Goal: Task Accomplishment & Management: Use online tool/utility

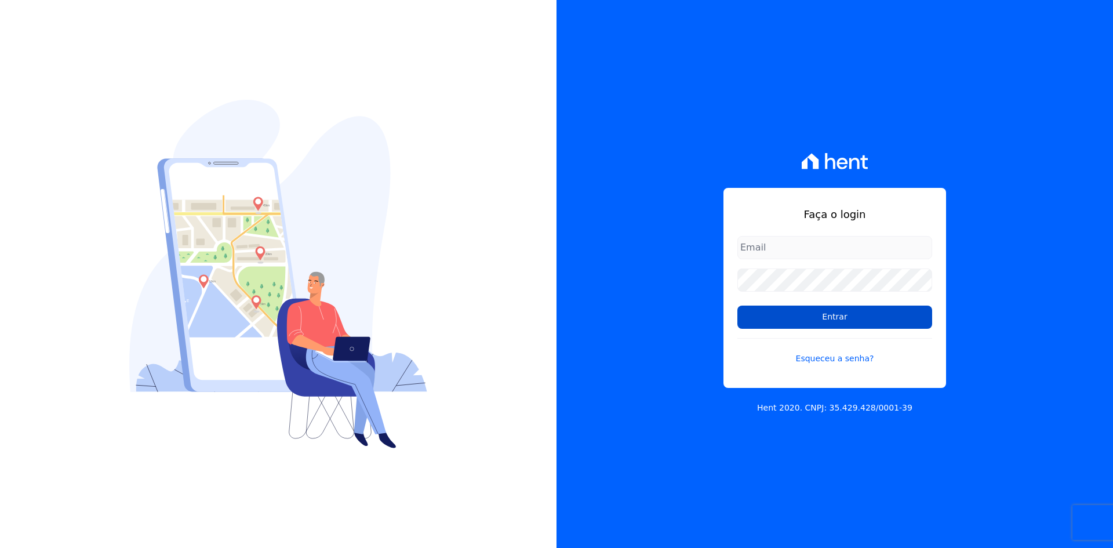
type input "administracao@vilaurbe.com.br"
click at [876, 322] on input "Entrar" at bounding box center [835, 317] width 195 height 23
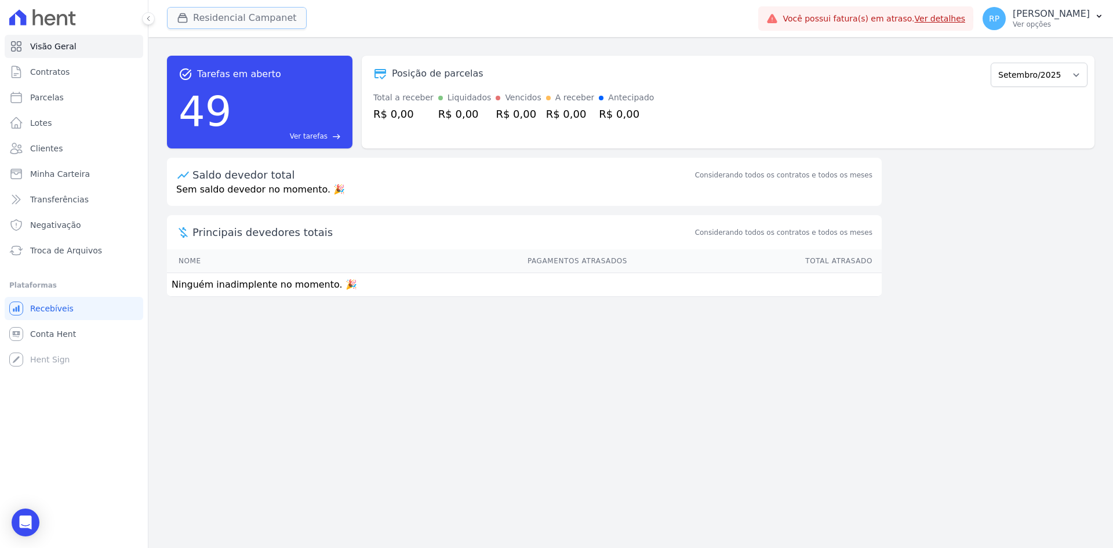
click at [282, 27] on button "Residencial Campanet" at bounding box center [237, 18] width 140 height 22
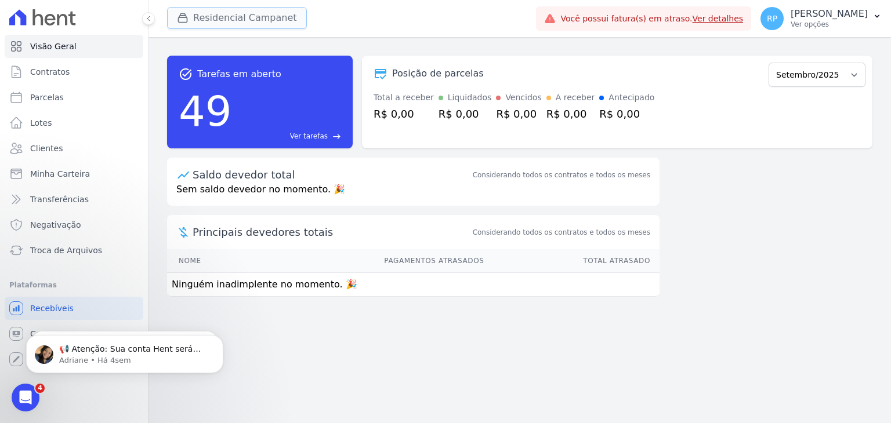
click at [257, 20] on button "Residencial Campanet" at bounding box center [237, 18] width 140 height 22
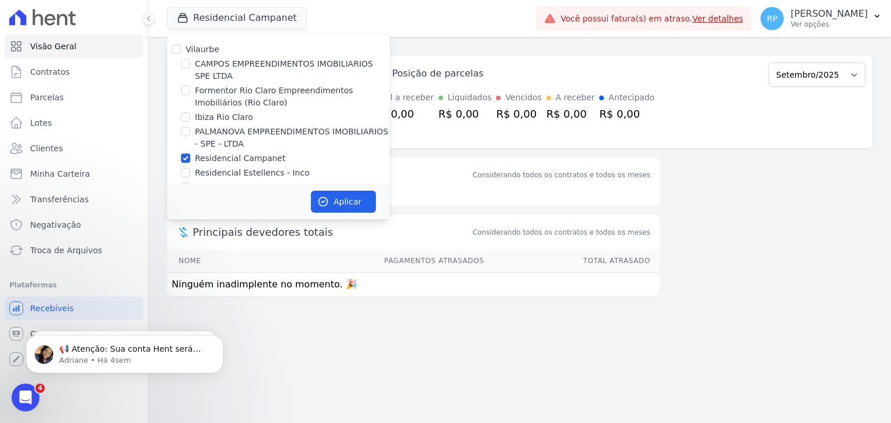
click at [217, 162] on label "Residencial Campanet" at bounding box center [240, 159] width 90 height 12
click at [190, 162] on input "Residencial Campanet" at bounding box center [185, 158] width 9 height 9
checkbox input "false"
click at [230, 139] on label "PALMANOVA EMPREENDIMENTOS IMOBILIARIOS - SPE - LTDA" at bounding box center [292, 138] width 195 height 24
click at [190, 136] on input "PALMANOVA EMPREENDIMENTOS IMOBILIARIOS - SPE - LTDA" at bounding box center [185, 131] width 9 height 9
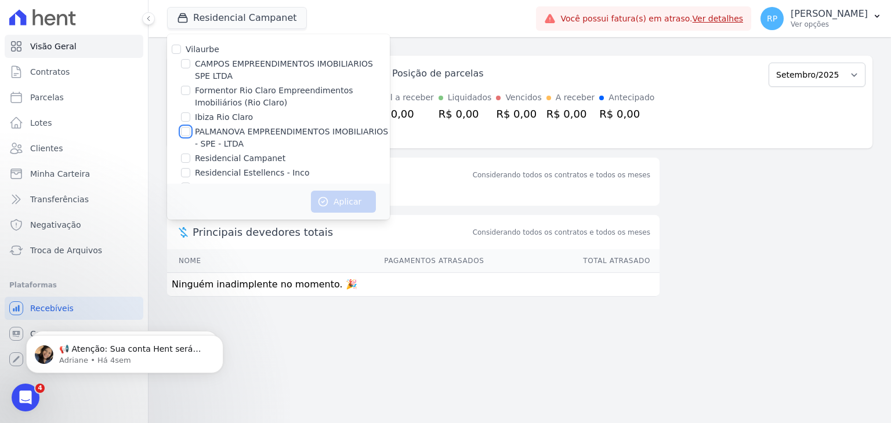
checkbox input "true"
click at [325, 208] on button "Aplicar" at bounding box center [343, 202] width 65 height 22
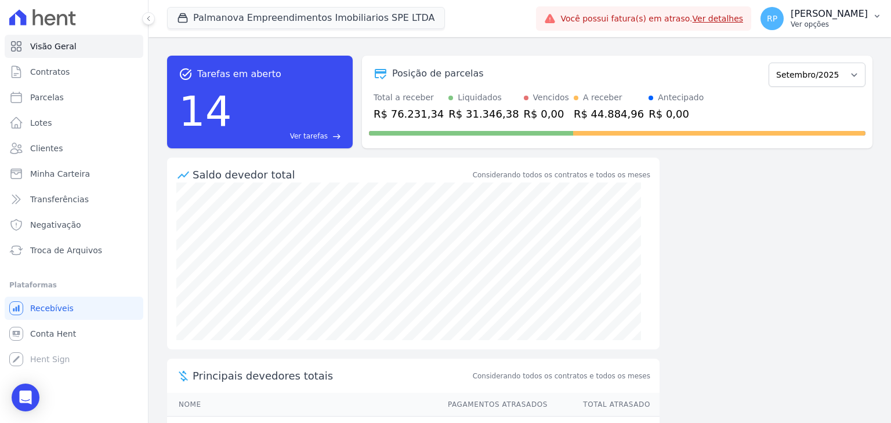
click at [828, 21] on p "Ver opções" at bounding box center [828, 24] width 77 height 9
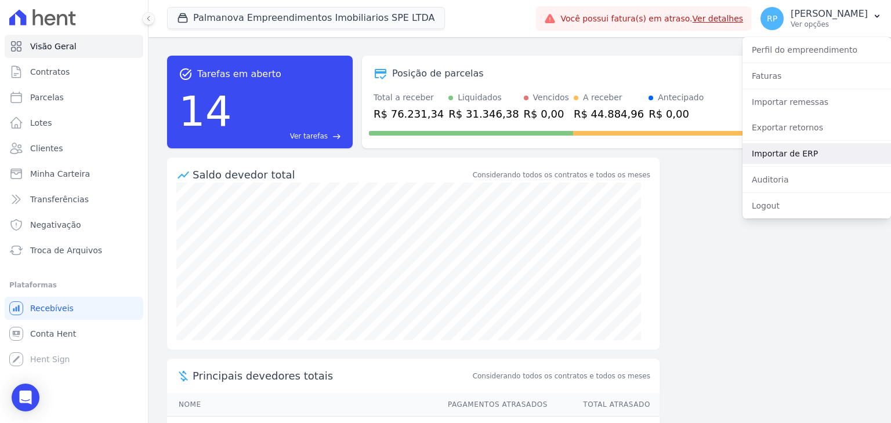
click at [776, 151] on link "Importar de ERP" at bounding box center [816, 153] width 148 height 21
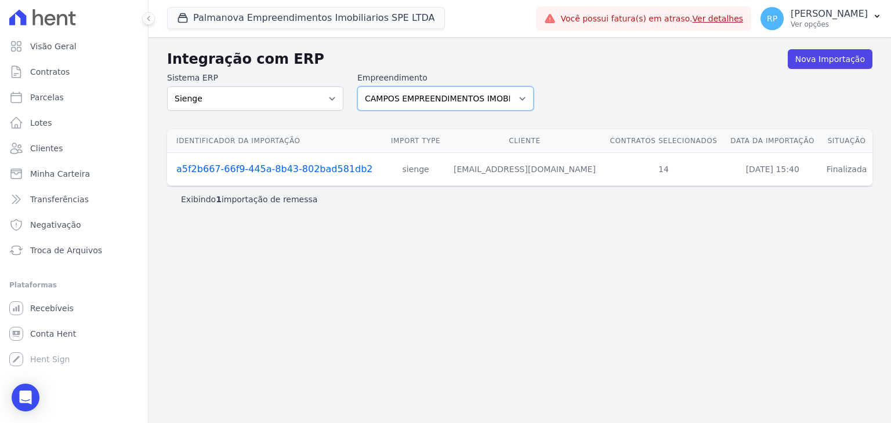
click at [427, 88] on select "CAMPOS EMPREENDIMENTOS IMOBILIARIOS SPE LTDA Formentor Rio Claro Empreendimento…" at bounding box center [445, 98] width 176 height 24
select select "7e60a9aa-bb60-49a3-963d-7883300675b4"
click at [357, 86] on select "CAMPOS EMPREENDIMENTOS IMOBILIARIOS SPE LTDA Formentor Rio Claro Empreendimento…" at bounding box center [445, 98] width 176 height 24
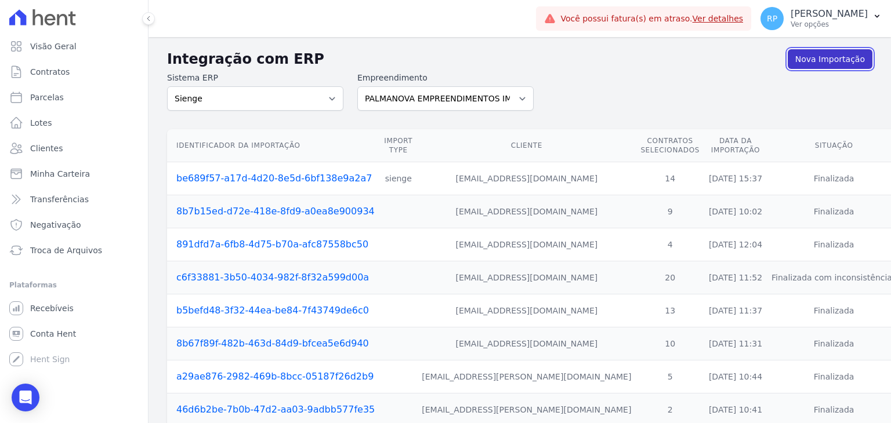
click at [810, 60] on link "Nova Importação" at bounding box center [830, 59] width 85 height 20
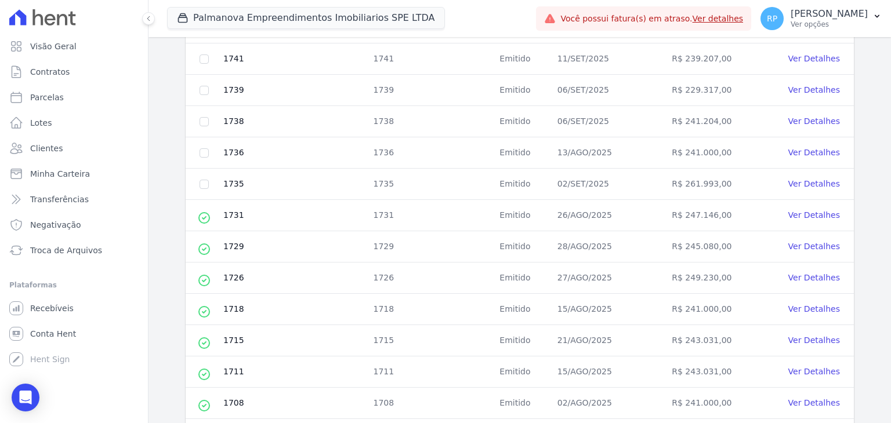
scroll to position [281, 0]
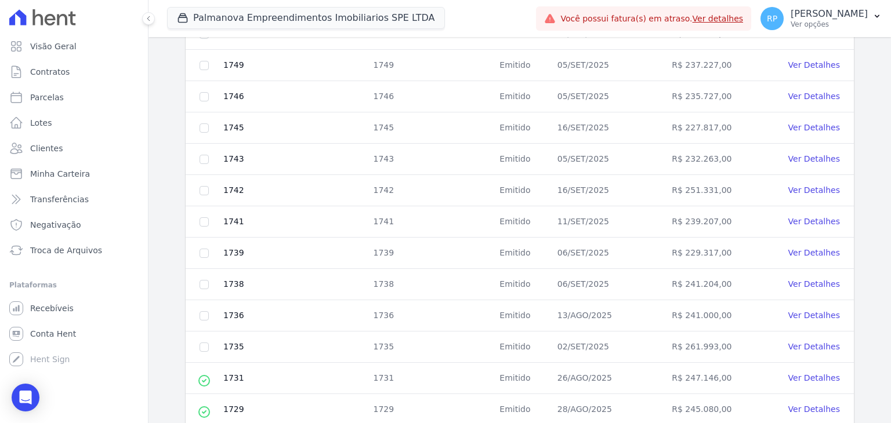
click at [204, 339] on td at bounding box center [204, 347] width 37 height 31
click at [203, 344] on input "checkbox" at bounding box center [203, 347] width 9 height 9
checkbox input "true"
click at [206, 311] on input "checkbox" at bounding box center [203, 315] width 9 height 9
checkbox input "true"
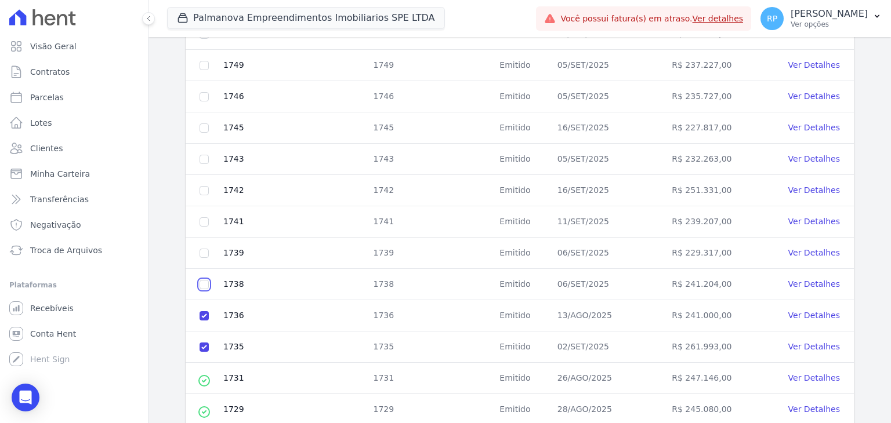
click at [205, 285] on input "checkbox" at bounding box center [203, 284] width 9 height 9
checkbox input "true"
click at [205, 249] on input "checkbox" at bounding box center [203, 253] width 9 height 9
checkbox input "true"
click at [205, 218] on input "checkbox" at bounding box center [203, 221] width 9 height 9
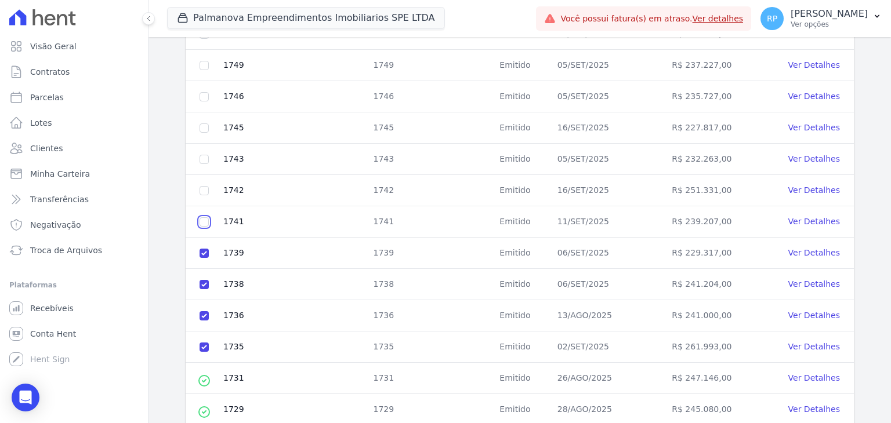
checkbox input "true"
click at [202, 189] on input "checkbox" at bounding box center [203, 190] width 9 height 9
checkbox input "true"
click at [204, 159] on input "checkbox" at bounding box center [203, 159] width 9 height 9
checkbox input "true"
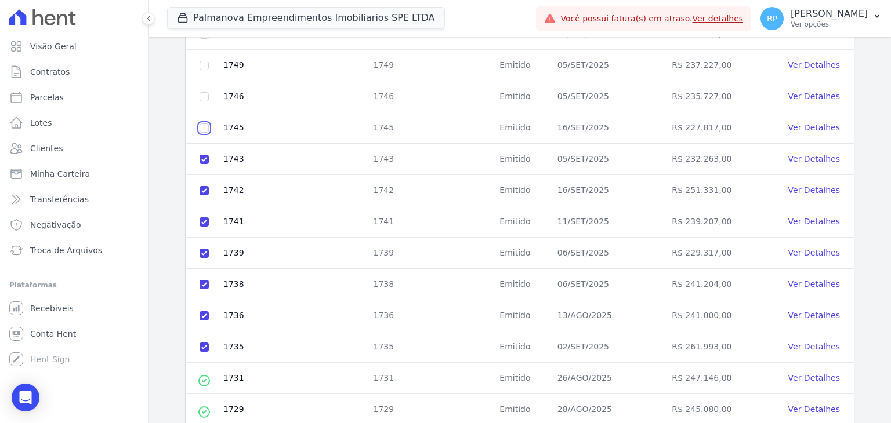
click at [202, 124] on input "checkbox" at bounding box center [203, 128] width 9 height 9
checkbox input "true"
click at [204, 95] on input "checkbox" at bounding box center [203, 96] width 9 height 9
checkbox input "true"
click at [204, 64] on input "checkbox" at bounding box center [203, 65] width 9 height 9
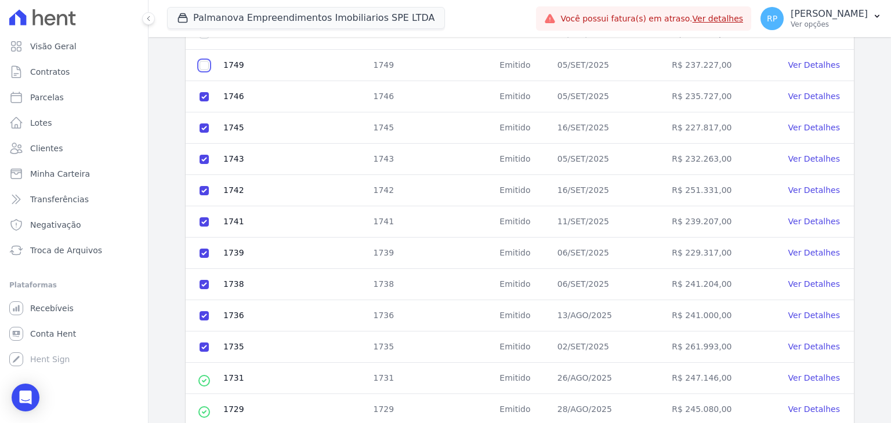
checkbox input "true"
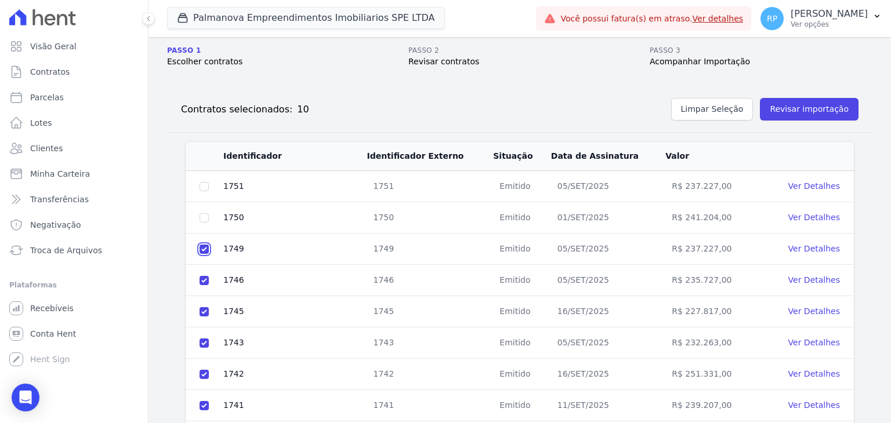
scroll to position [49, 0]
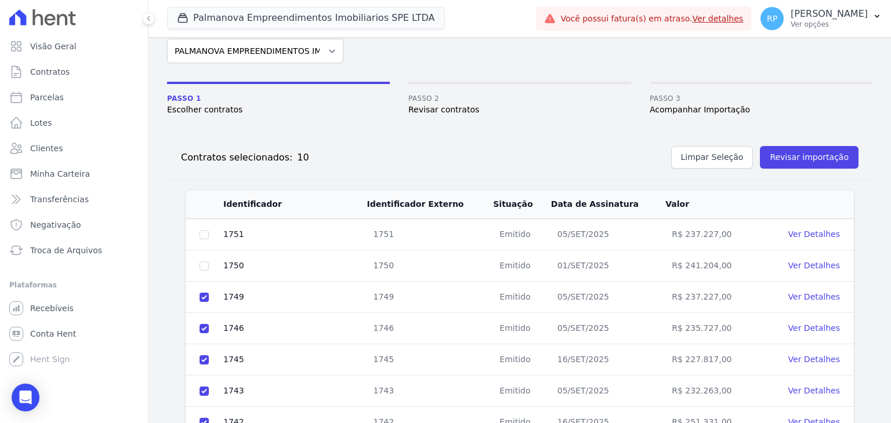
click at [202, 272] on td at bounding box center [204, 266] width 37 height 31
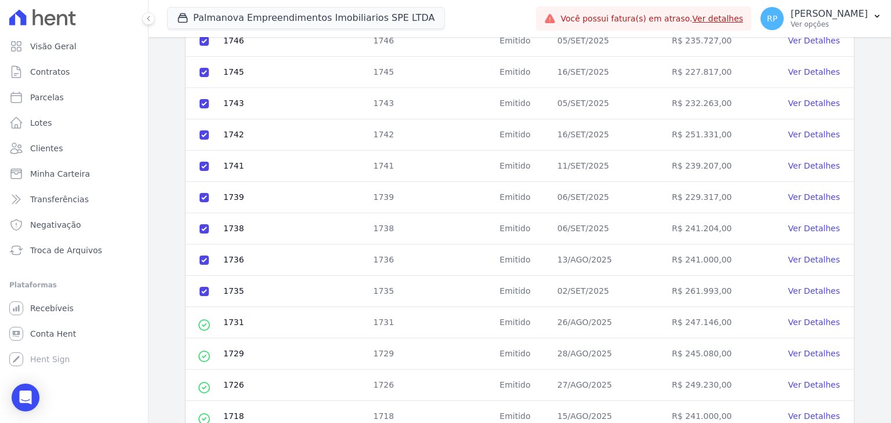
scroll to position [339, 0]
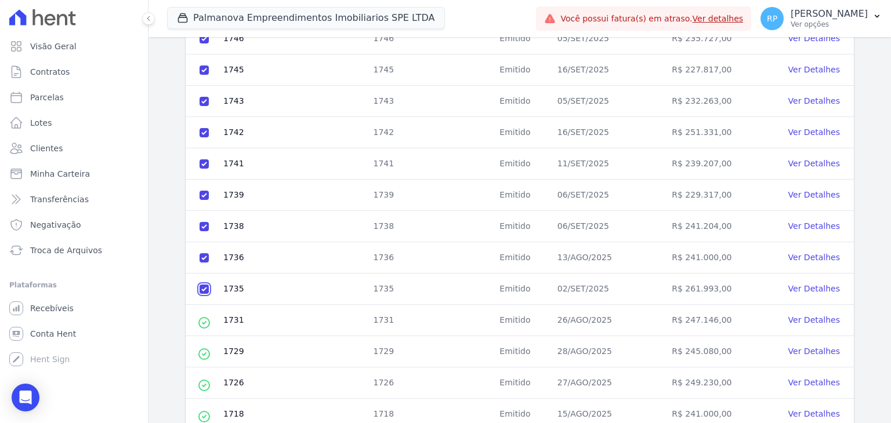
click at [204, 287] on input "checkbox" at bounding box center [203, 289] width 9 height 9
checkbox input "false"
click at [205, 256] on input "checkbox" at bounding box center [203, 257] width 9 height 9
checkbox input "false"
click at [204, 223] on input "checkbox" at bounding box center [203, 226] width 9 height 9
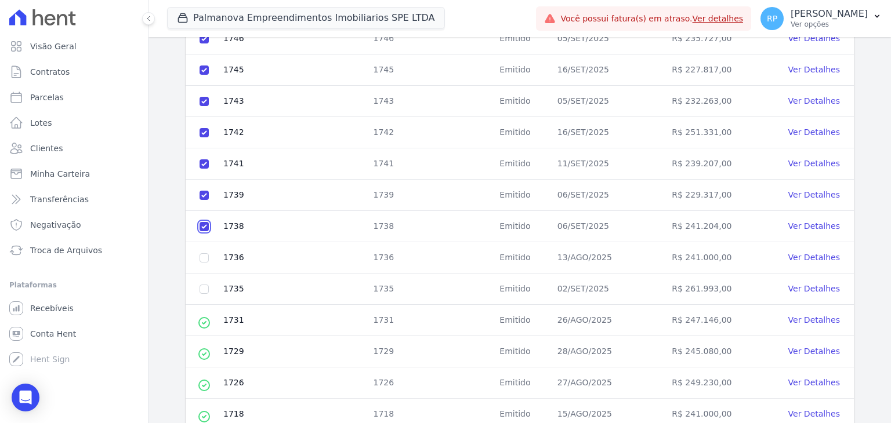
checkbox input "false"
click at [204, 193] on input "checkbox" at bounding box center [203, 195] width 9 height 9
checkbox input "false"
click at [206, 159] on input "checkbox" at bounding box center [203, 163] width 9 height 9
checkbox input "false"
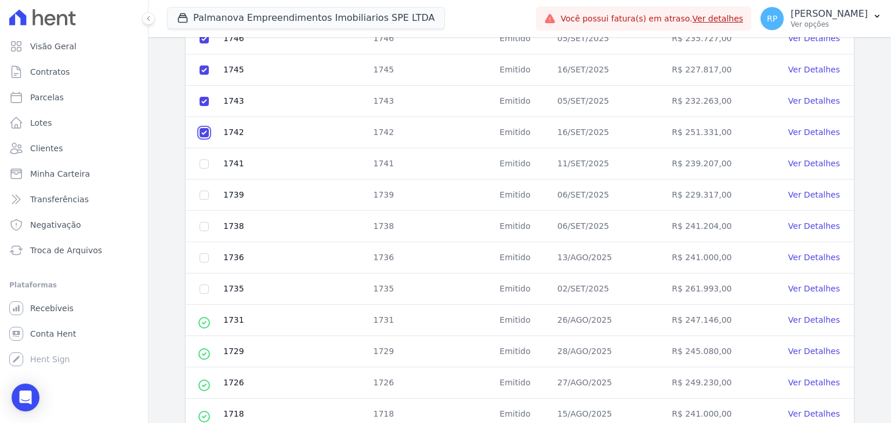
click at [206, 132] on input "checkbox" at bounding box center [203, 132] width 9 height 9
checkbox input "false"
click at [202, 97] on input "checkbox" at bounding box center [203, 101] width 9 height 9
checkbox input "false"
click at [209, 69] on td at bounding box center [204, 70] width 37 height 31
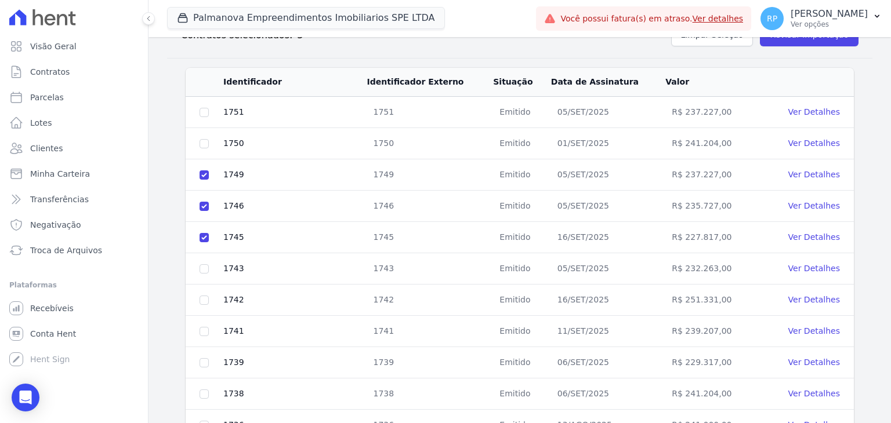
scroll to position [165, 0]
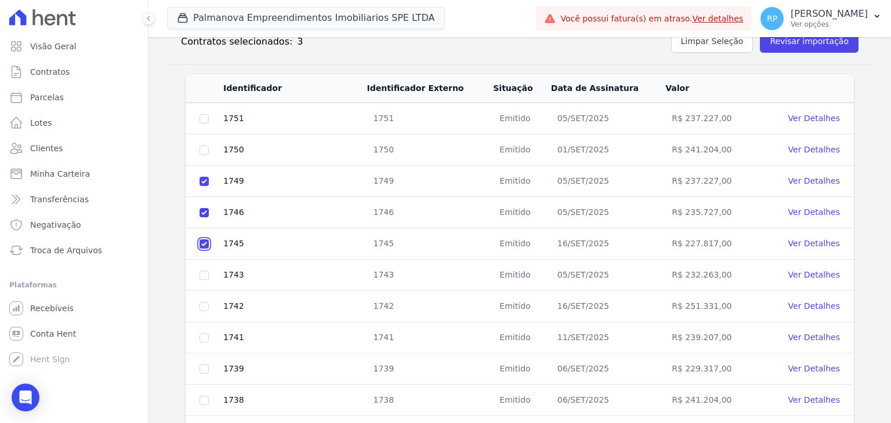
click at [207, 243] on input "checkbox" at bounding box center [203, 244] width 9 height 9
checkbox input "false"
click at [207, 208] on input "checkbox" at bounding box center [203, 212] width 9 height 9
checkbox input "false"
click at [202, 180] on input "checkbox" at bounding box center [203, 181] width 9 height 9
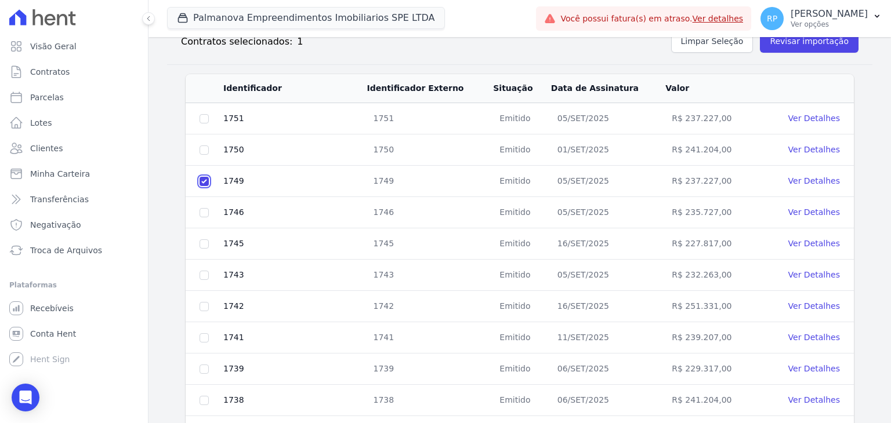
checkbox input "false"
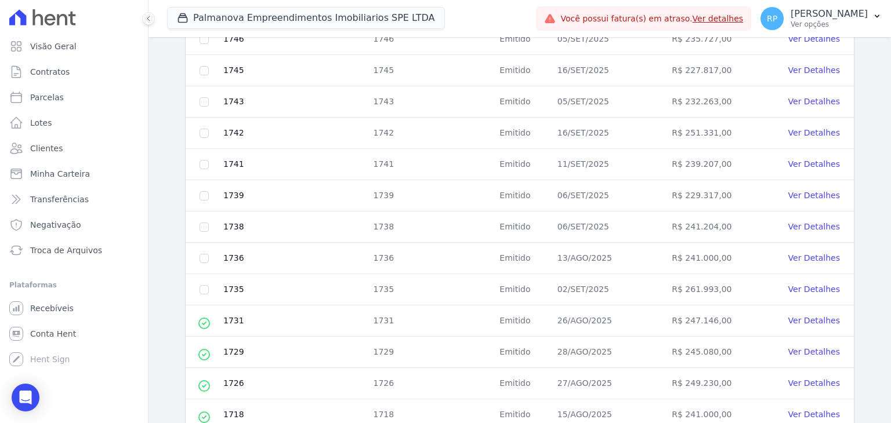
scroll to position [339, 0]
drag, startPoint x: 562, startPoint y: 256, endPoint x: 620, endPoint y: 256, distance: 58.0
click at [620, 256] on td "13/AGO/2025" at bounding box center [607, 257] width 114 height 31
drag, startPoint x: 571, startPoint y: 286, endPoint x: 614, endPoint y: 288, distance: 43.5
click at [614, 288] on td "02/SET/2025" at bounding box center [607, 289] width 114 height 31
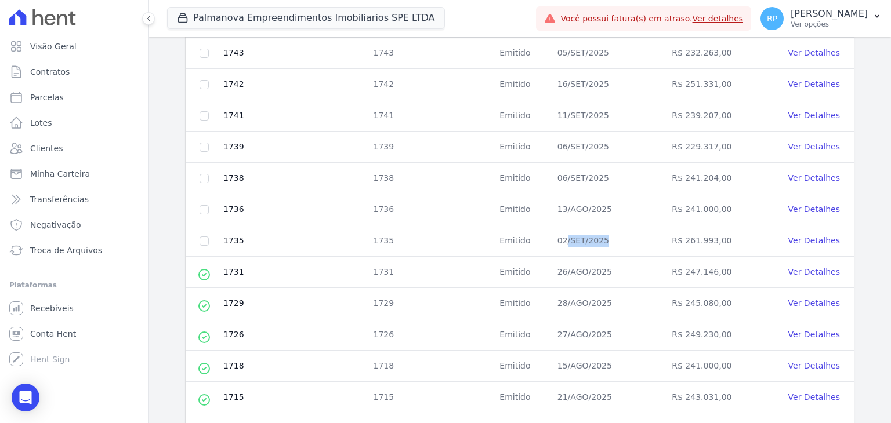
scroll to position [397, 0]
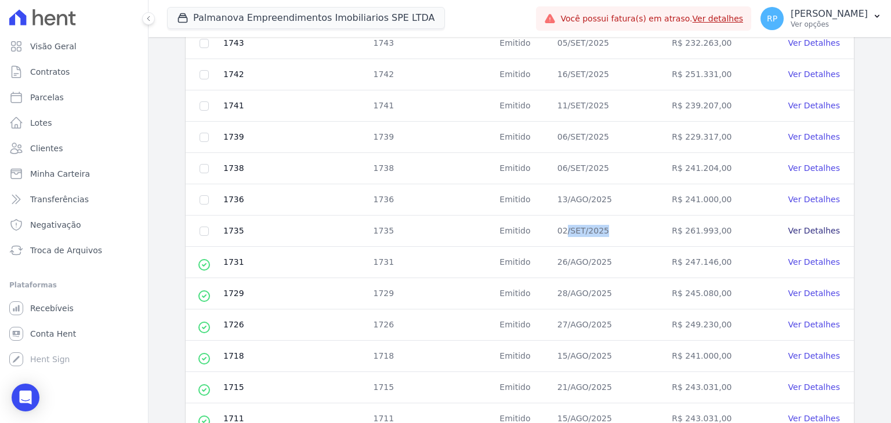
click at [800, 228] on link "Ver Detalhes" at bounding box center [814, 230] width 52 height 9
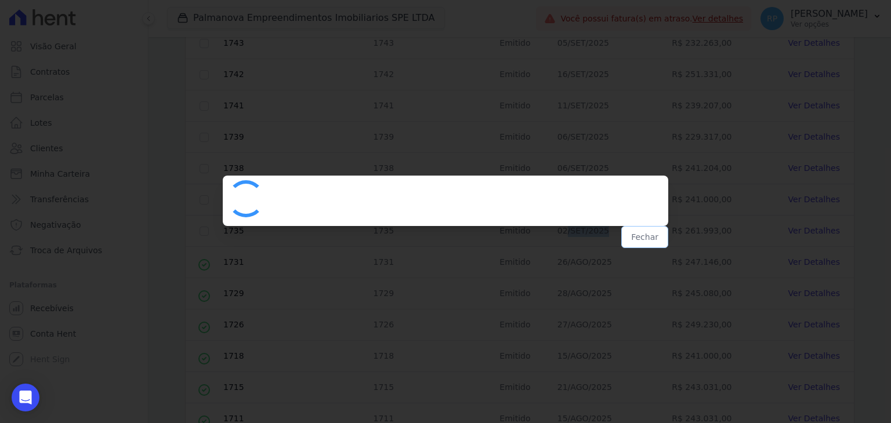
click at [654, 238] on button "Fechar" at bounding box center [644, 237] width 47 height 22
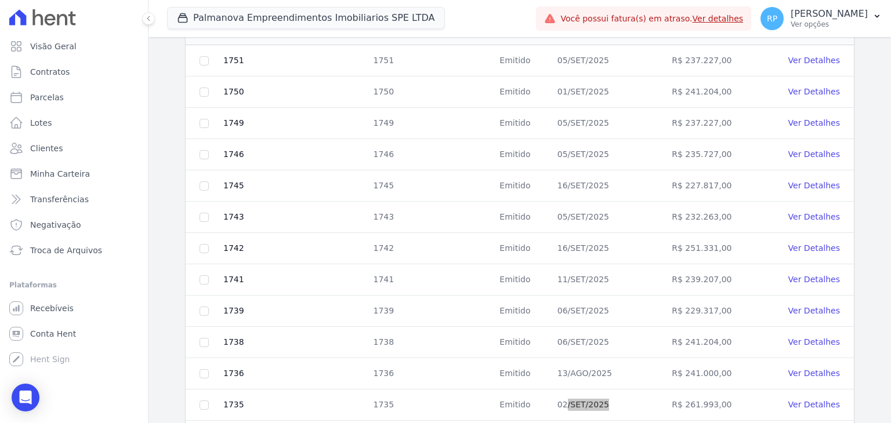
scroll to position [107, 0]
